Goal: Task Accomplishment & Management: Manage account settings

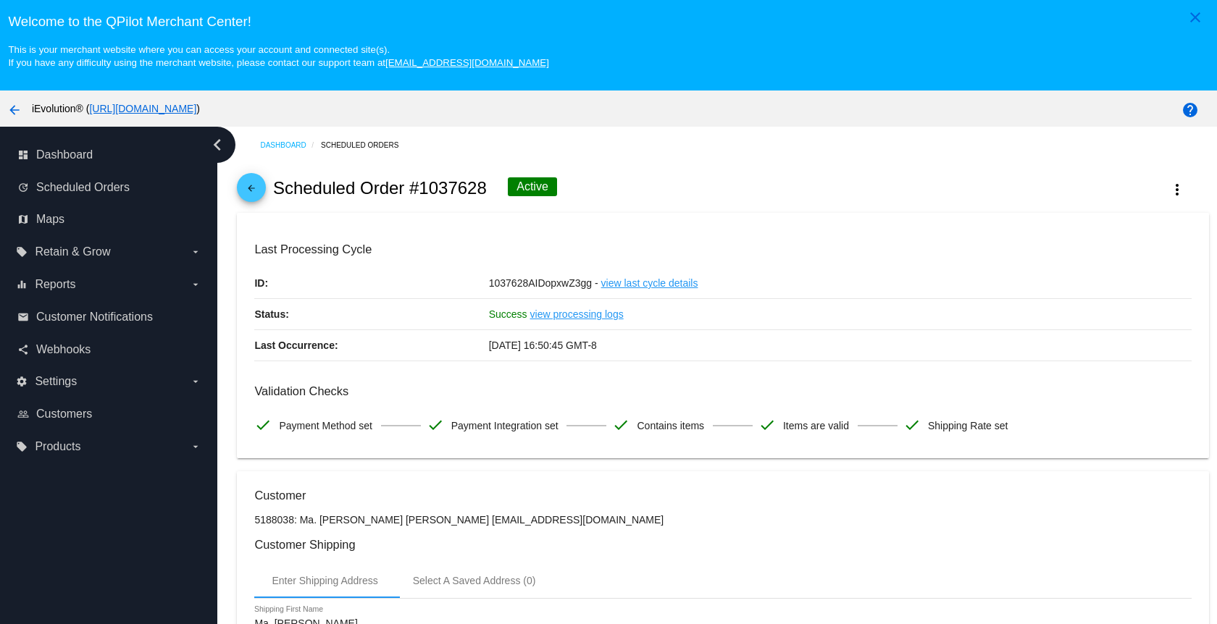
click at [255, 194] on mat-icon "arrow_back" at bounding box center [251, 191] width 17 height 17
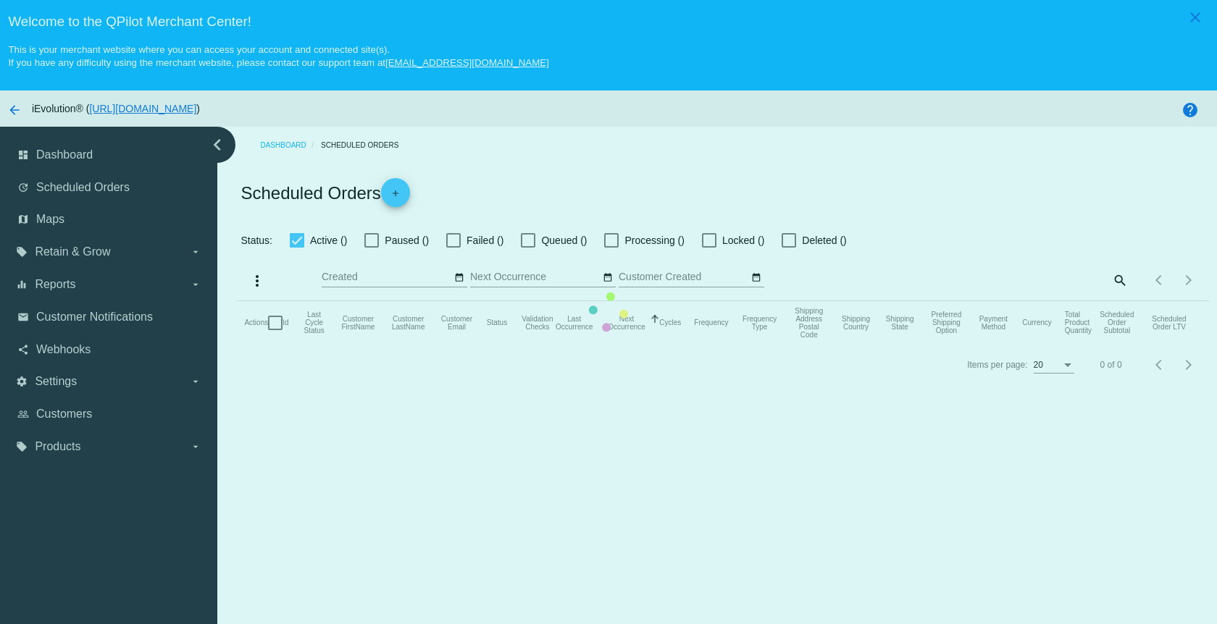
checkbox input "true"
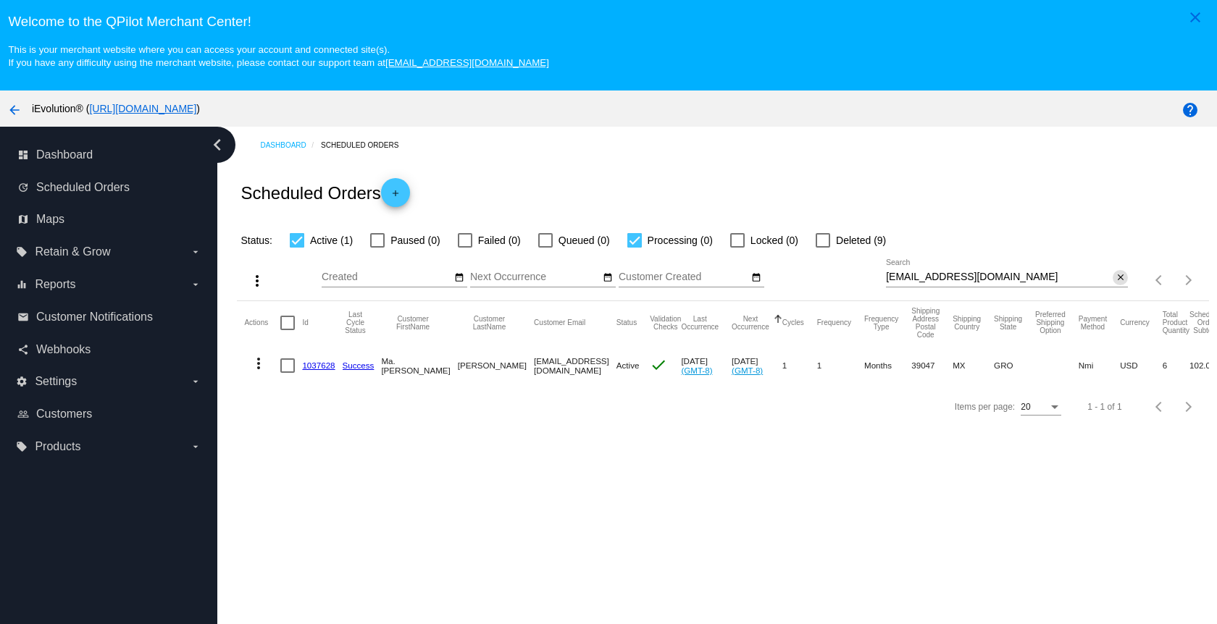
click at [1116, 281] on mat-icon "close" at bounding box center [1121, 278] width 10 height 12
click at [1111, 281] on mat-icon "search" at bounding box center [1119, 280] width 17 height 22
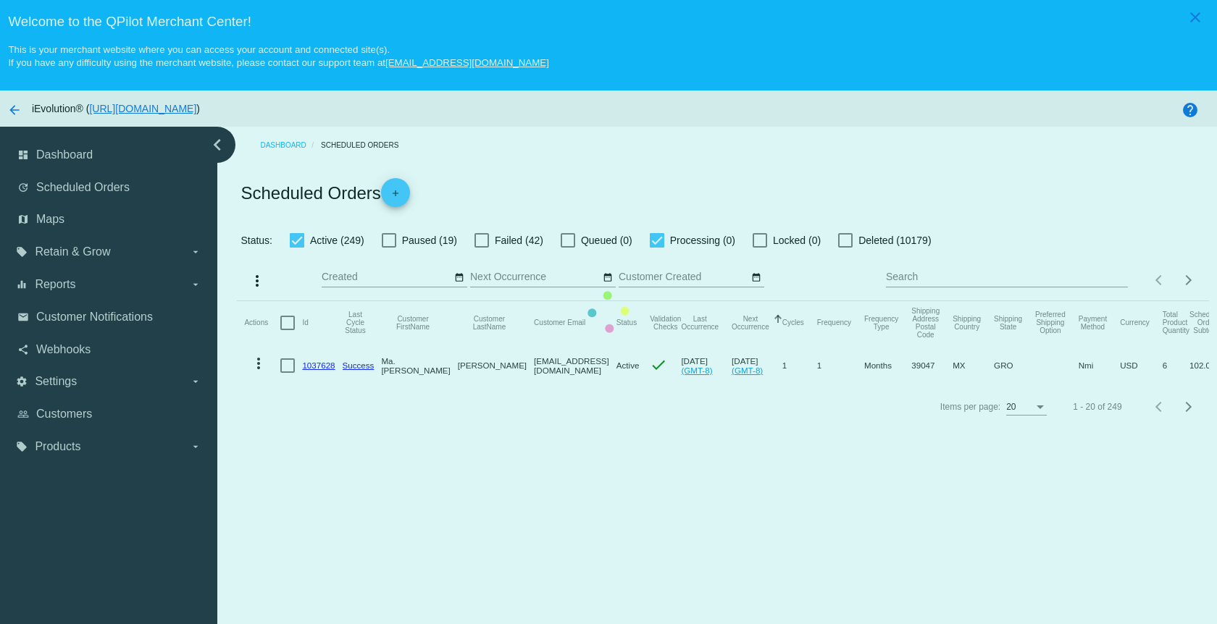
click at [1070, 301] on mat-table "Actions Id Last Cycle Status Customer FirstName Customer LastName Customer Emai…" at bounding box center [722, 343] width 971 height 85
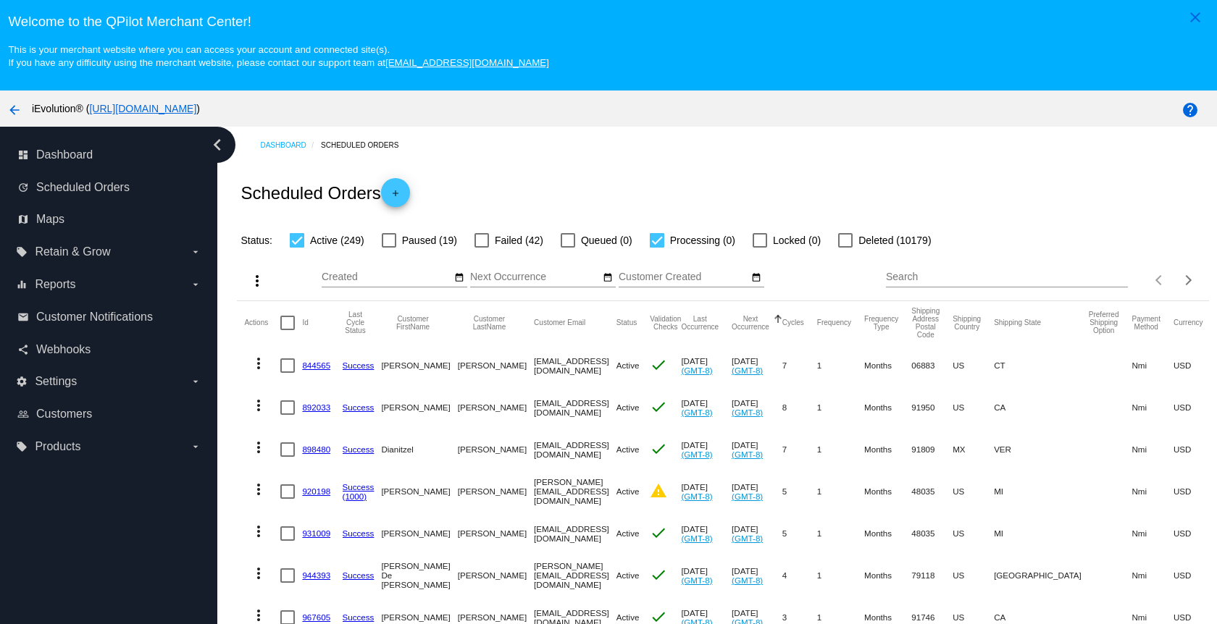
click at [893, 283] on input "Search" at bounding box center [1007, 278] width 242 height 12
paste input "[EMAIL_ADDRESS][DOMAIN_NAME]"
type input "[EMAIL_ADDRESS][DOMAIN_NAME]"
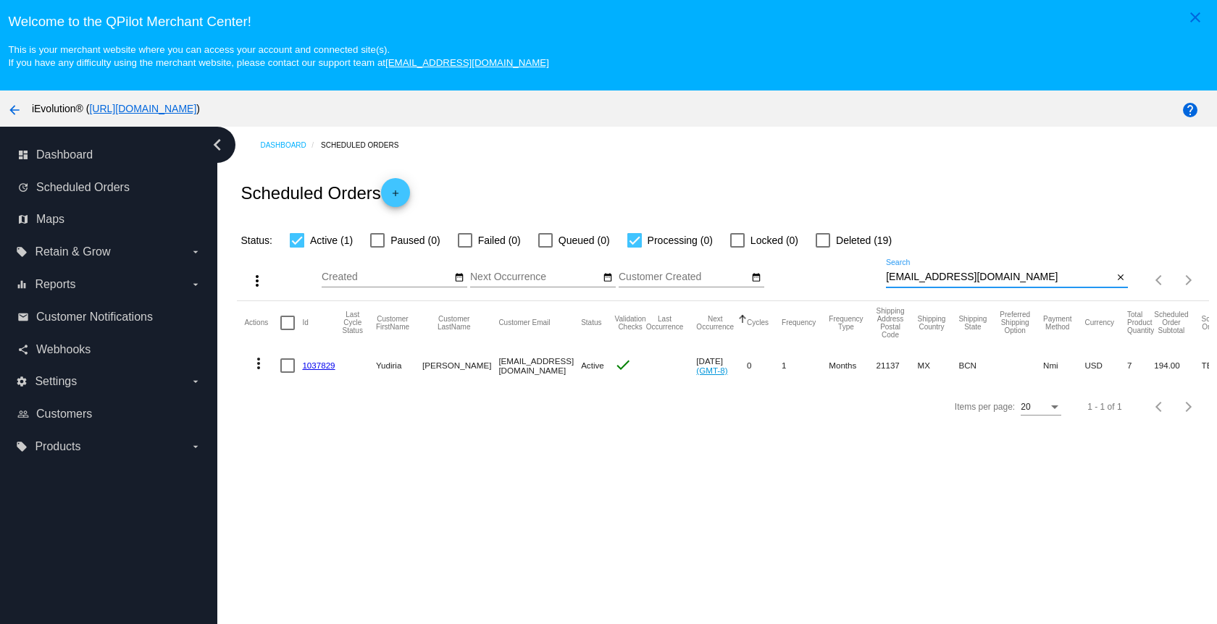
click at [253, 371] on mat-icon "more_vert" at bounding box center [258, 363] width 17 height 17
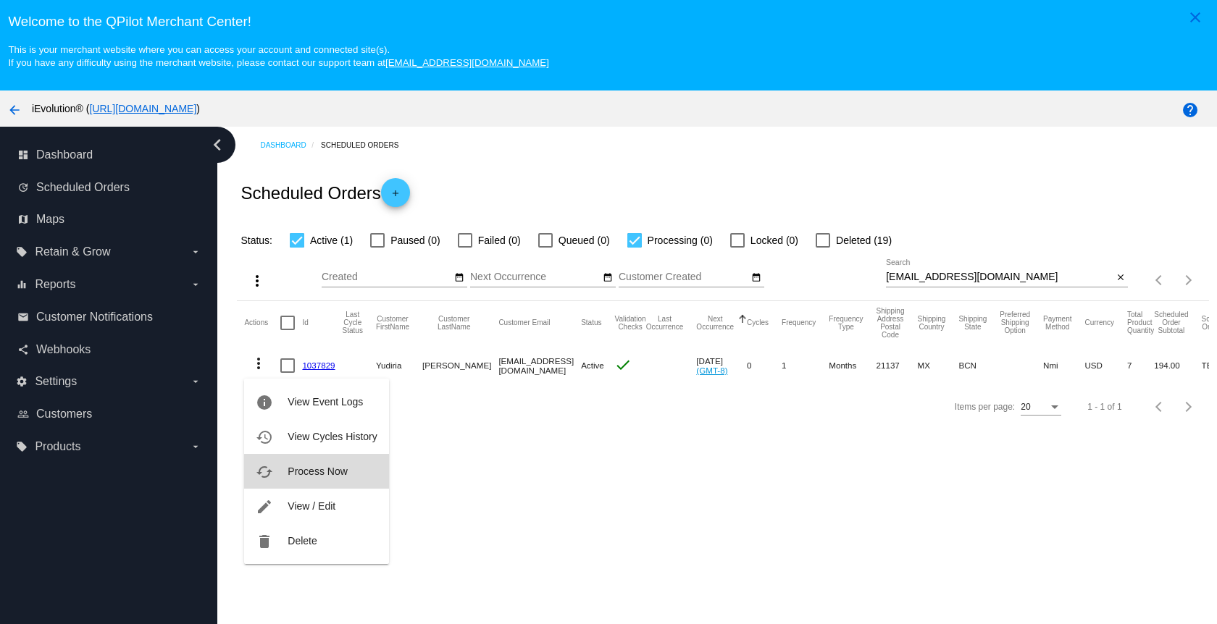
click at [327, 482] on button "cached Process Now" at bounding box center [316, 471] width 144 height 35
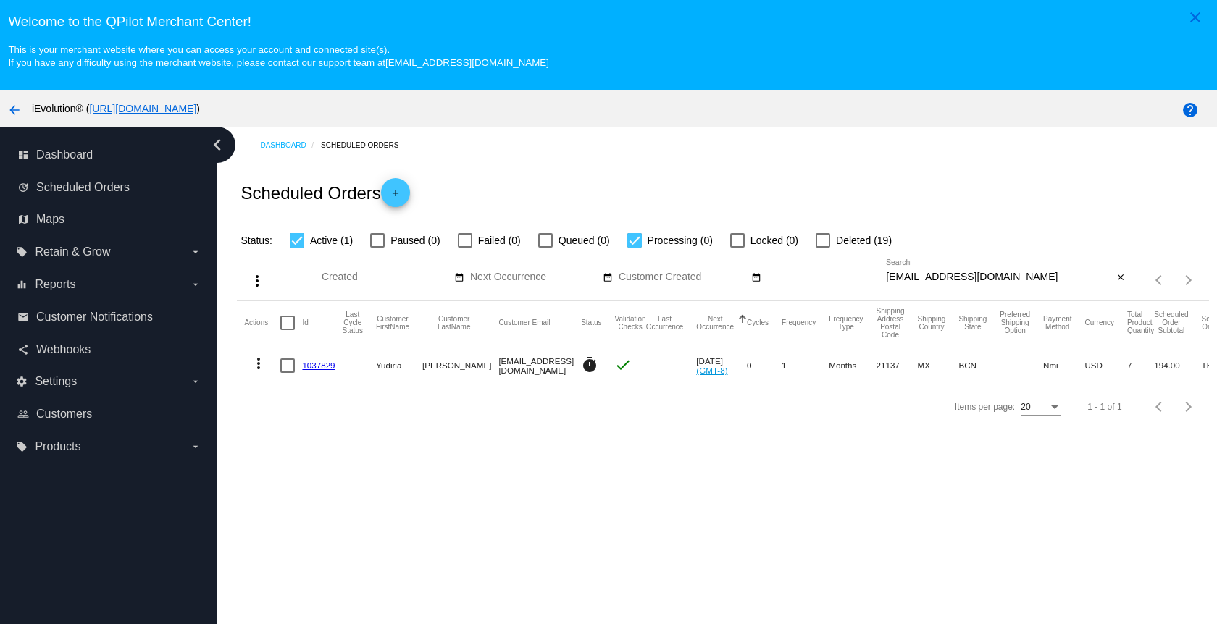
click at [321, 369] on link "1037829" at bounding box center [318, 365] width 33 height 9
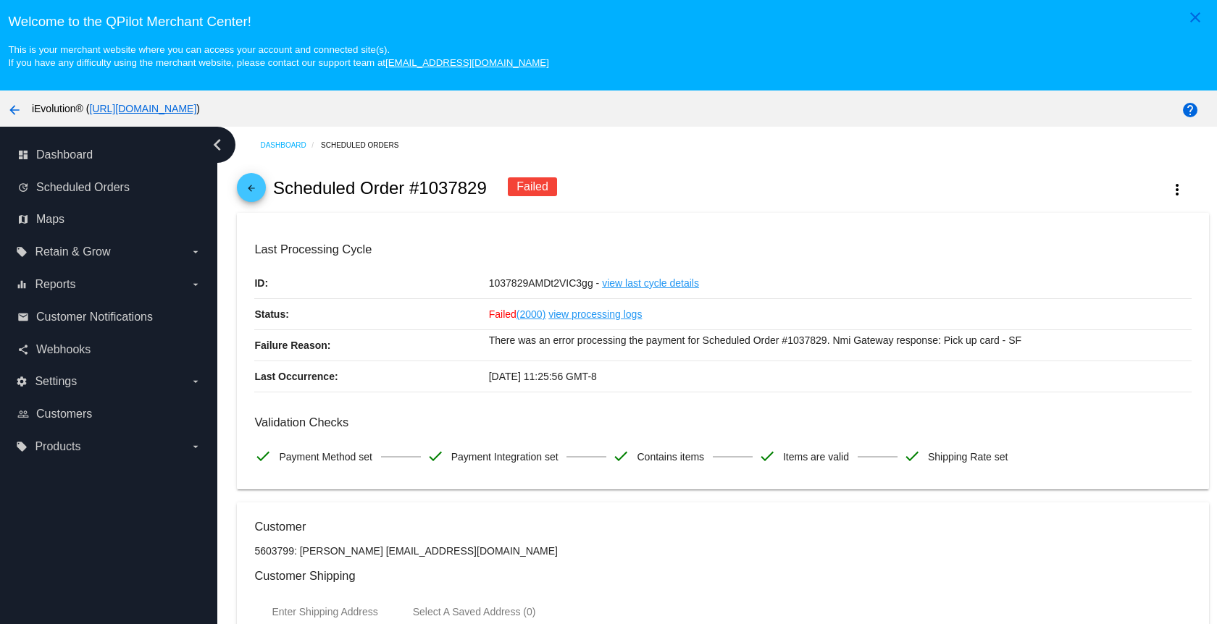
click at [250, 185] on span "arrow_back" at bounding box center [251, 190] width 17 height 35
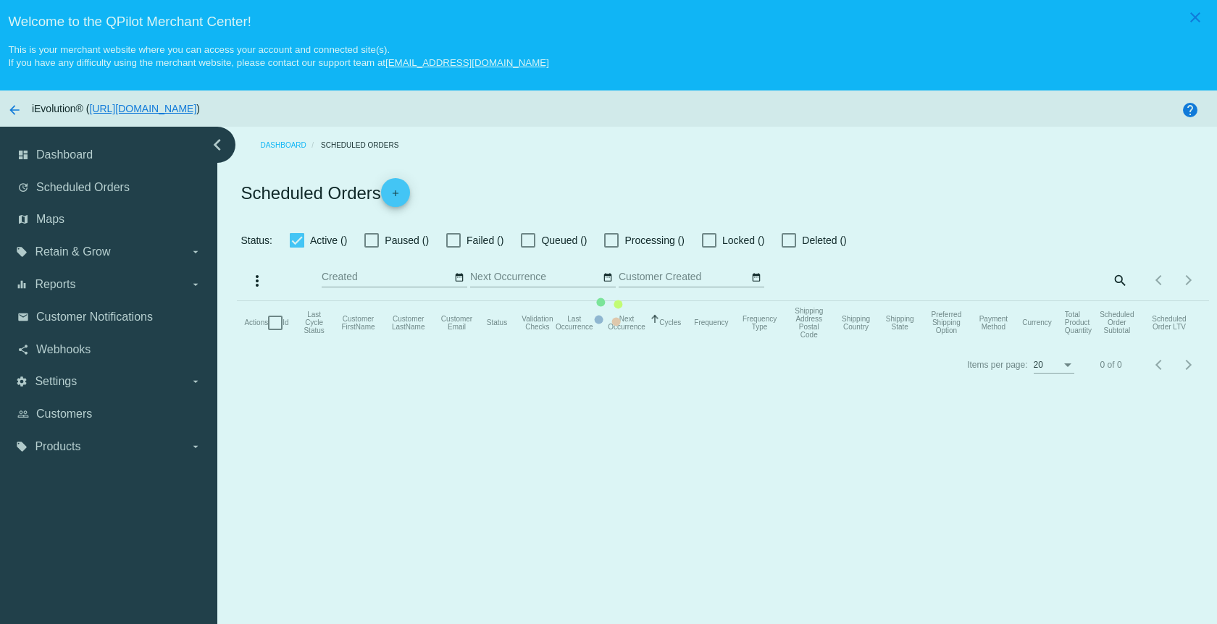
checkbox input "true"
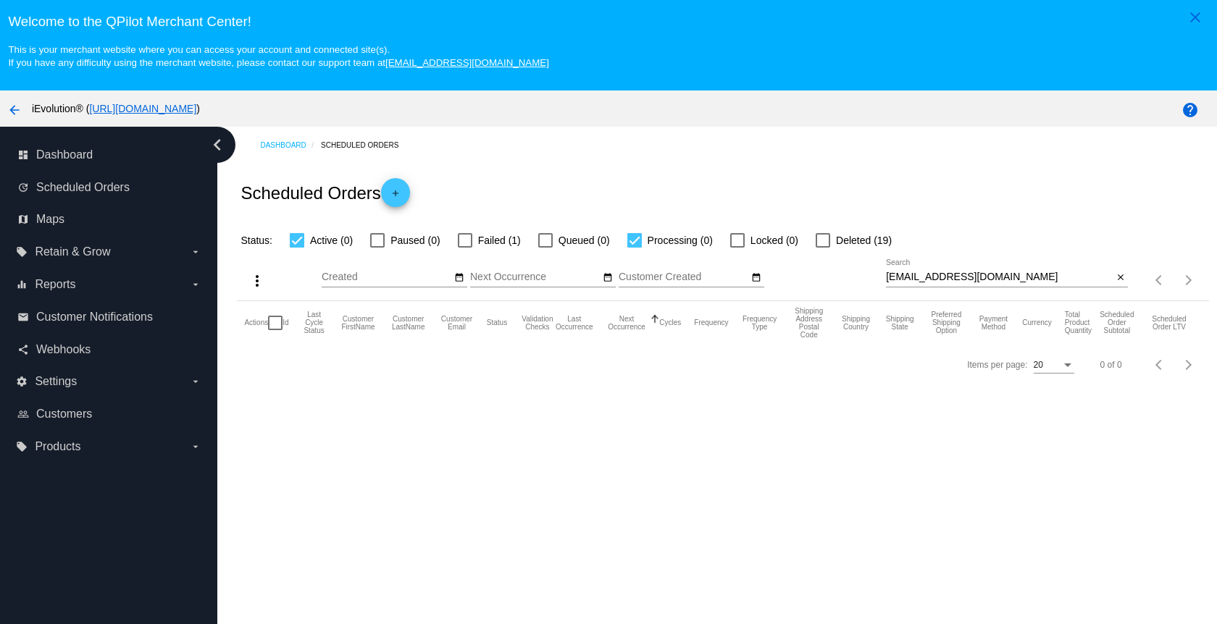
click at [733, 490] on div "Dashboard Scheduled Orders Scheduled Orders add Status: Active (0) Paused (0) F…" at bounding box center [717, 403] width 1000 height 552
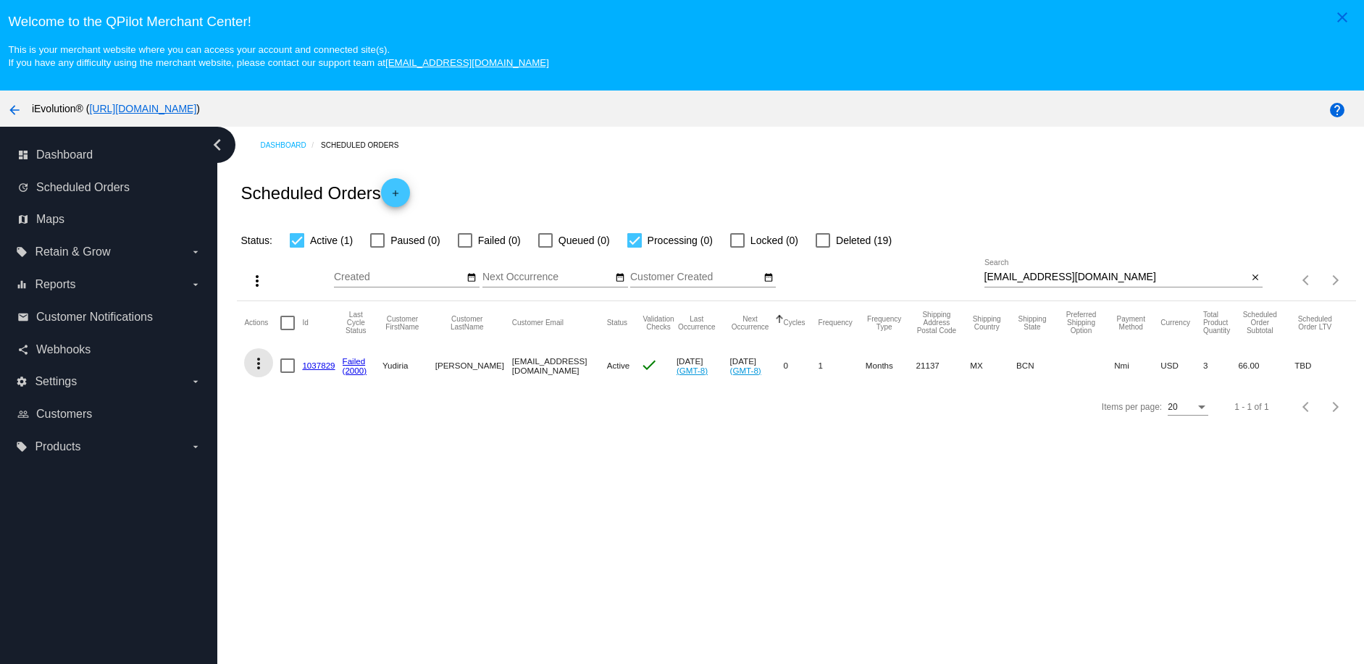
click at [248, 367] on button "more_vert" at bounding box center [258, 362] width 29 height 29
click at [327, 477] on button "cached Process Now" at bounding box center [316, 469] width 144 height 35
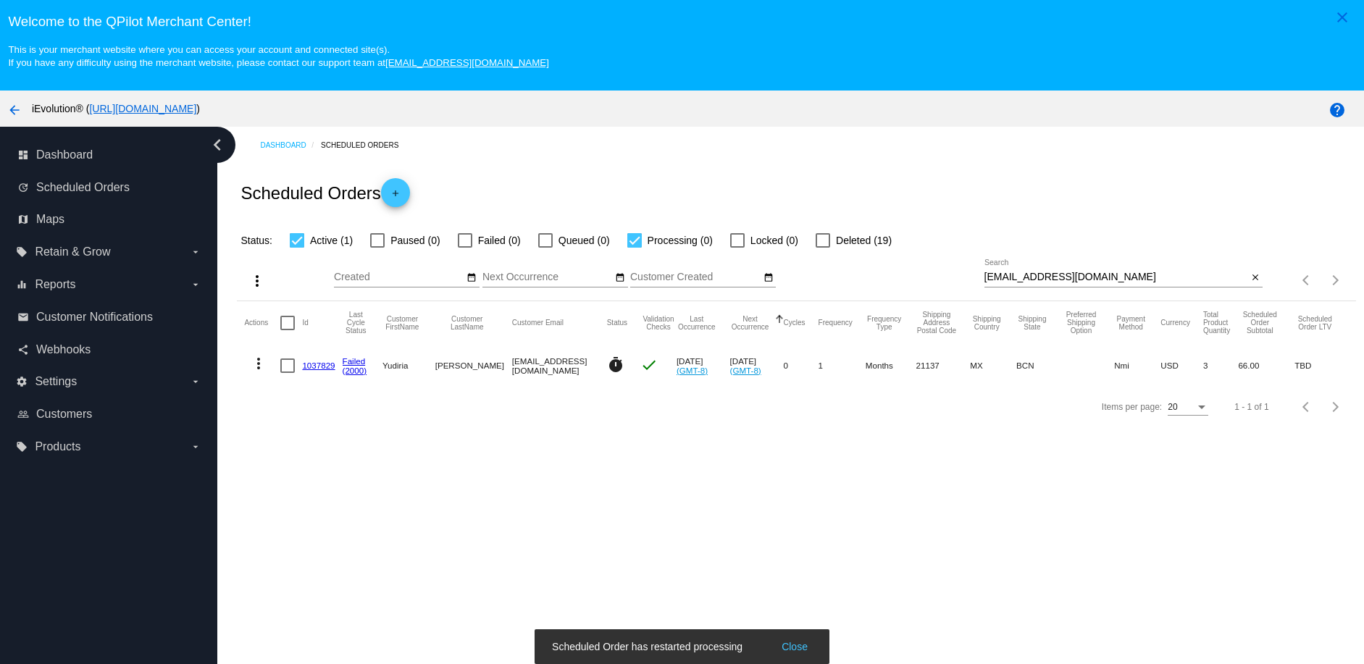
click at [324, 374] on mat-cell "1037829" at bounding box center [322, 366] width 40 height 42
click at [327, 372] on mat-cell "1037829" at bounding box center [322, 366] width 40 height 42
click at [325, 367] on link "1037829" at bounding box center [318, 365] width 33 height 9
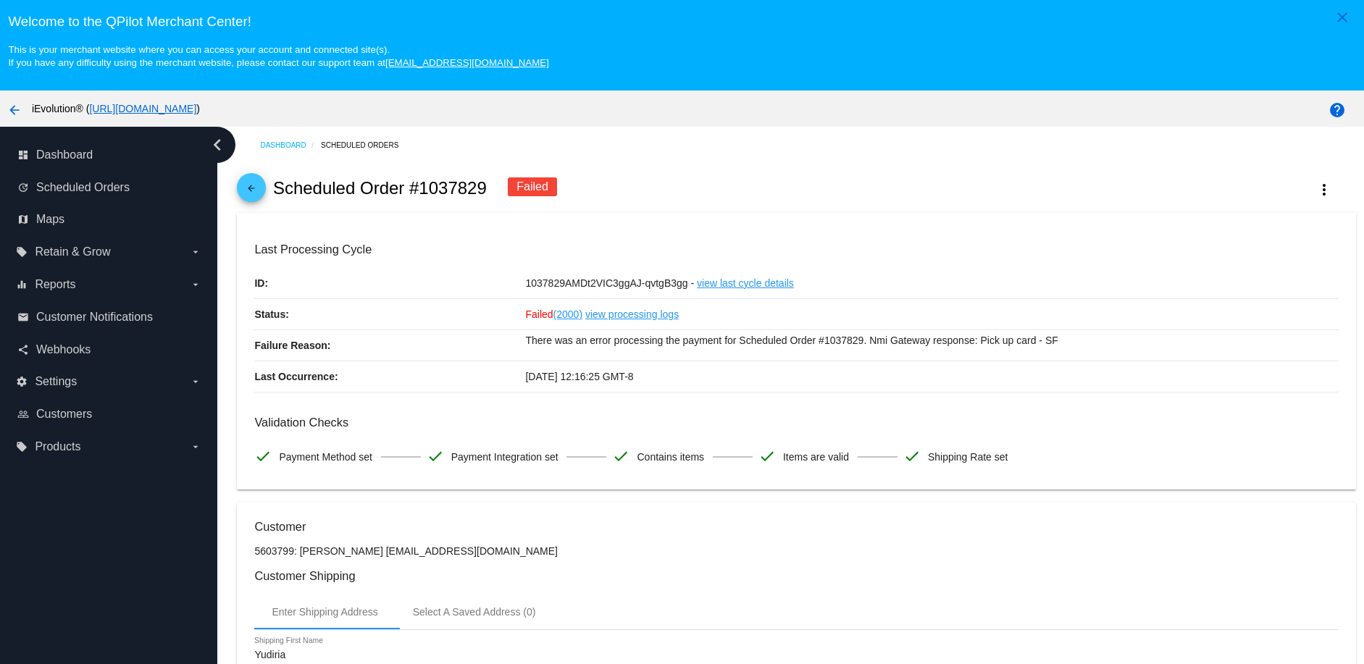
click at [243, 189] on mat-icon "arrow_back" at bounding box center [251, 191] width 17 height 17
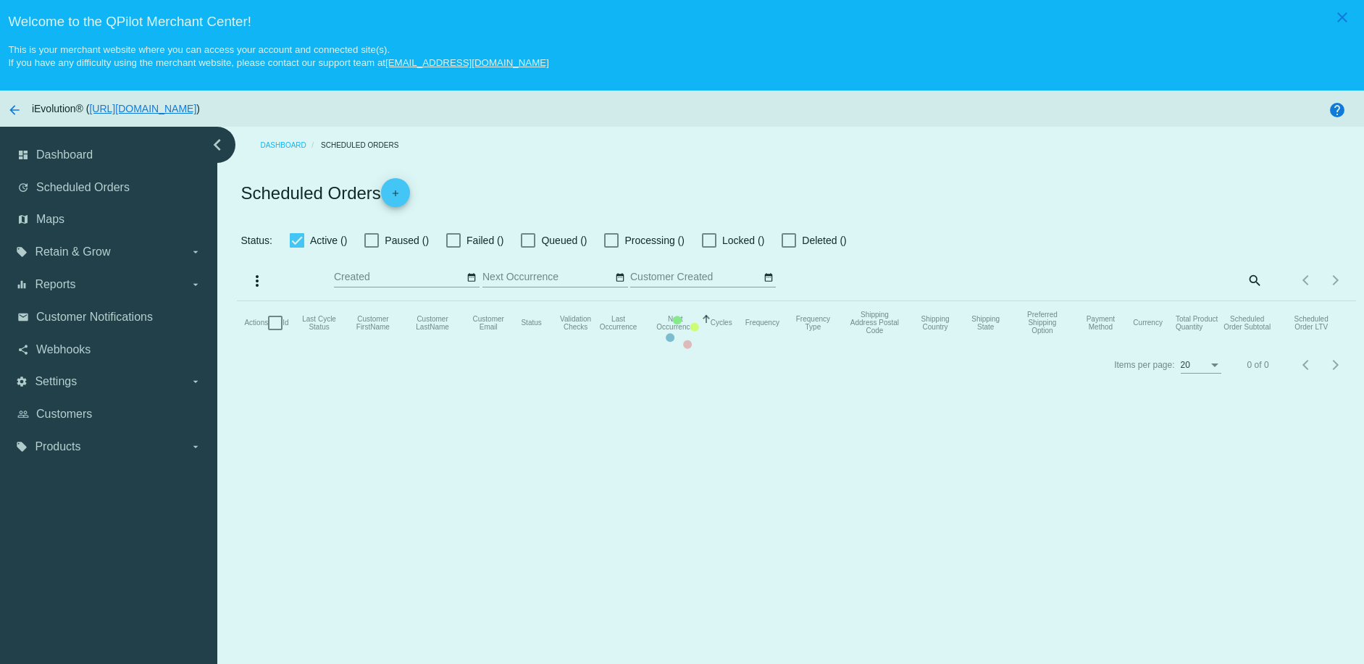
checkbox input "true"
